Goal: Check status

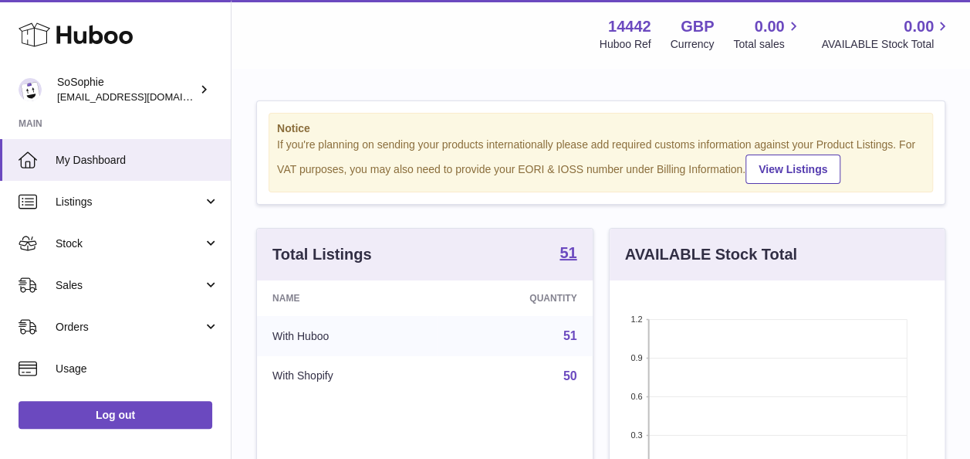
scroll to position [241, 335]
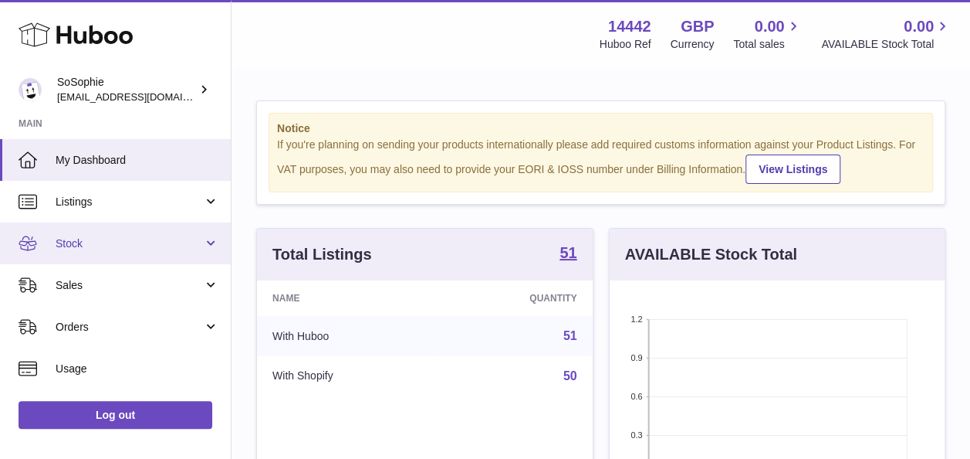
click at [143, 245] on span "Stock" at bounding box center [129, 243] width 147 height 15
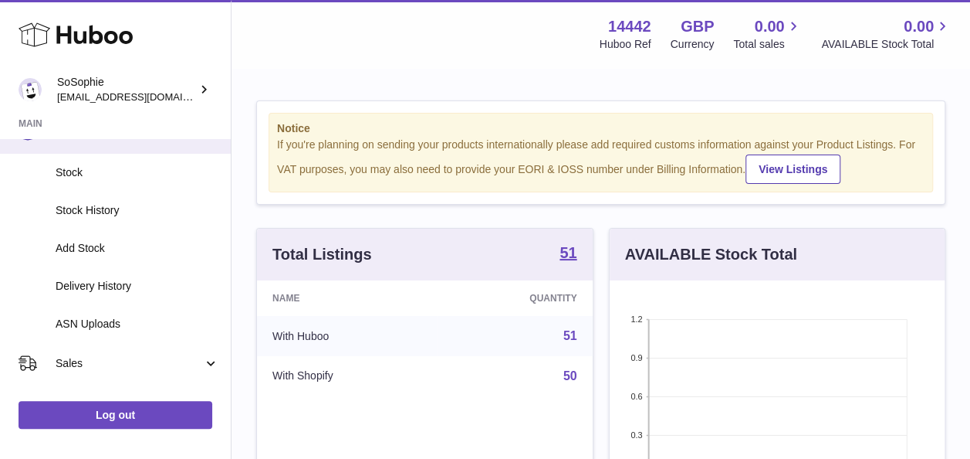
scroll to position [111, 0]
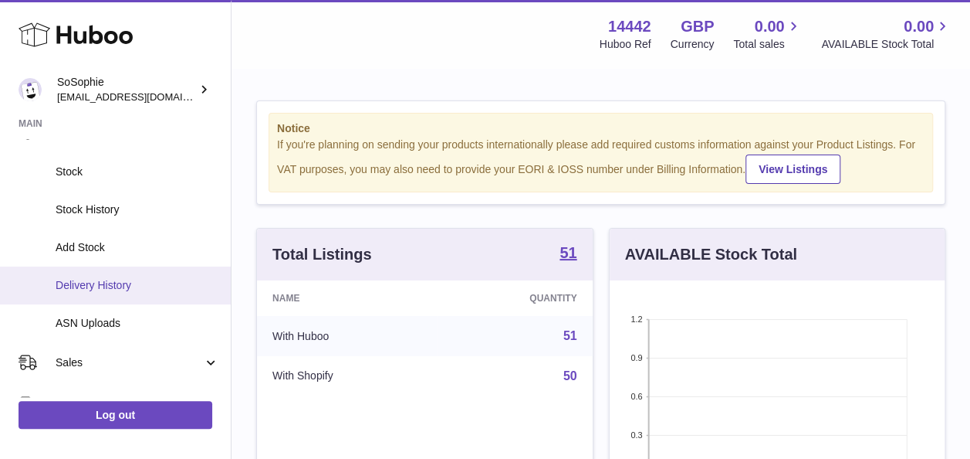
click at [151, 279] on span "Delivery History" at bounding box center [138, 285] width 164 height 15
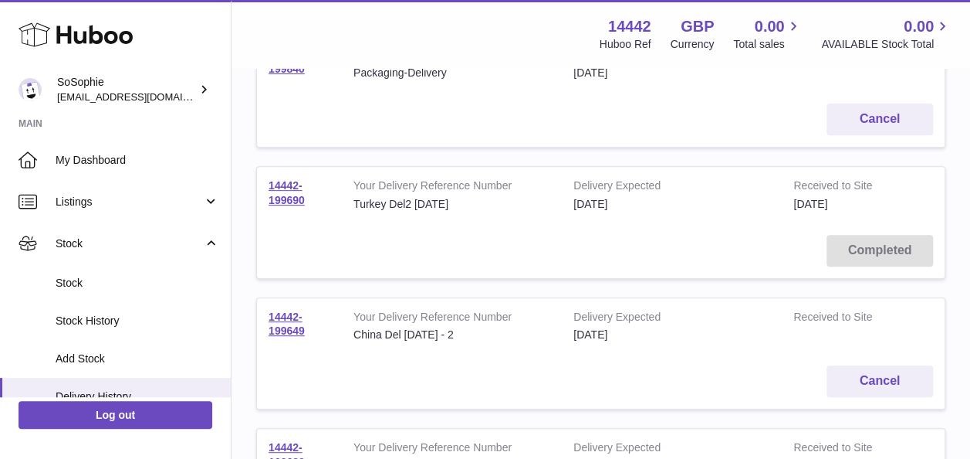
scroll to position [244, 0]
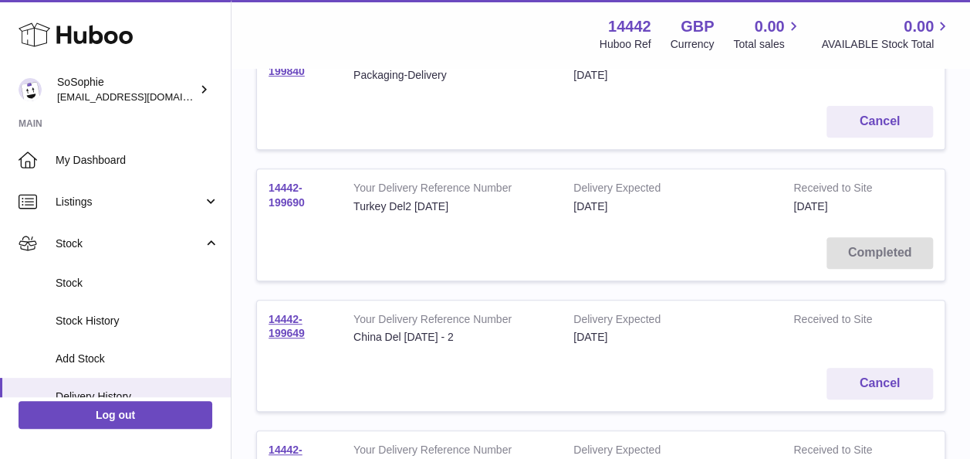
click at [292, 185] on link "14442-199690" at bounding box center [287, 194] width 36 height 27
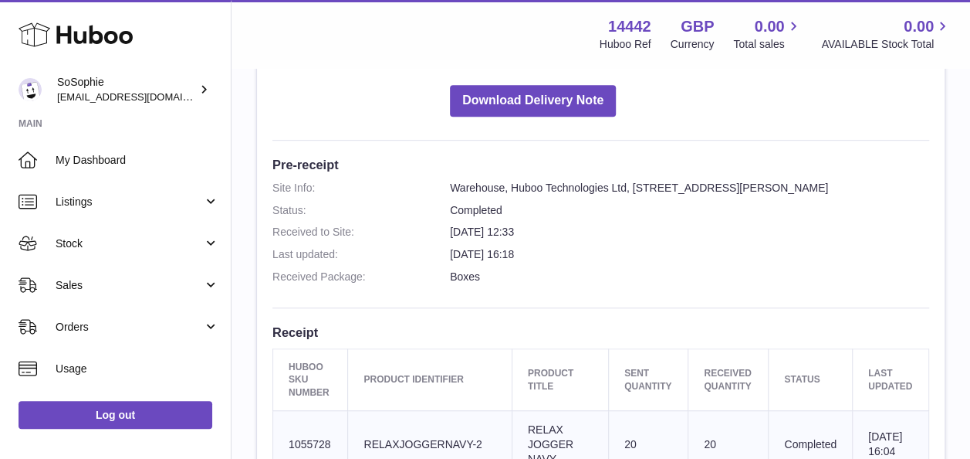
scroll to position [409, 0]
